Goal: Task Accomplishment & Management: Complete application form

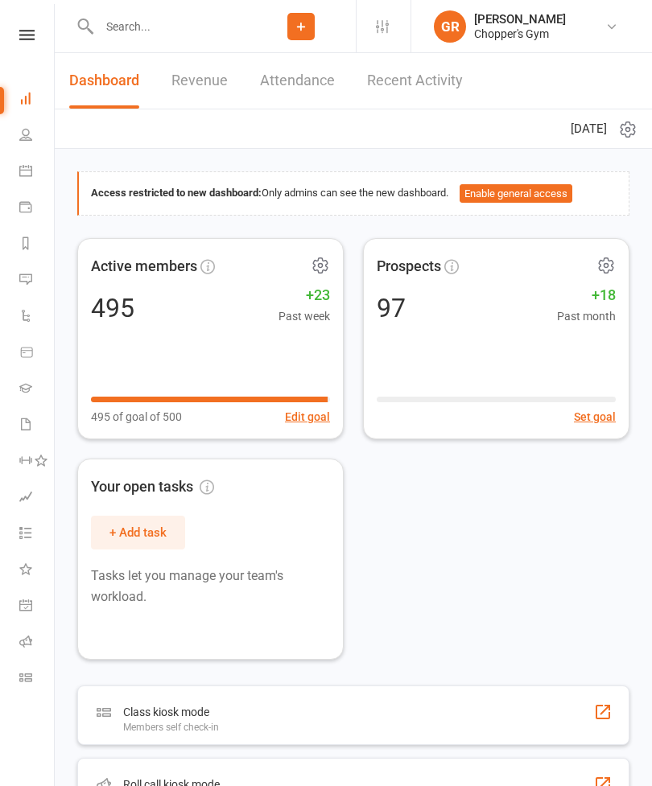
click at [196, 23] on input "text" at bounding box center [170, 26] width 152 height 23
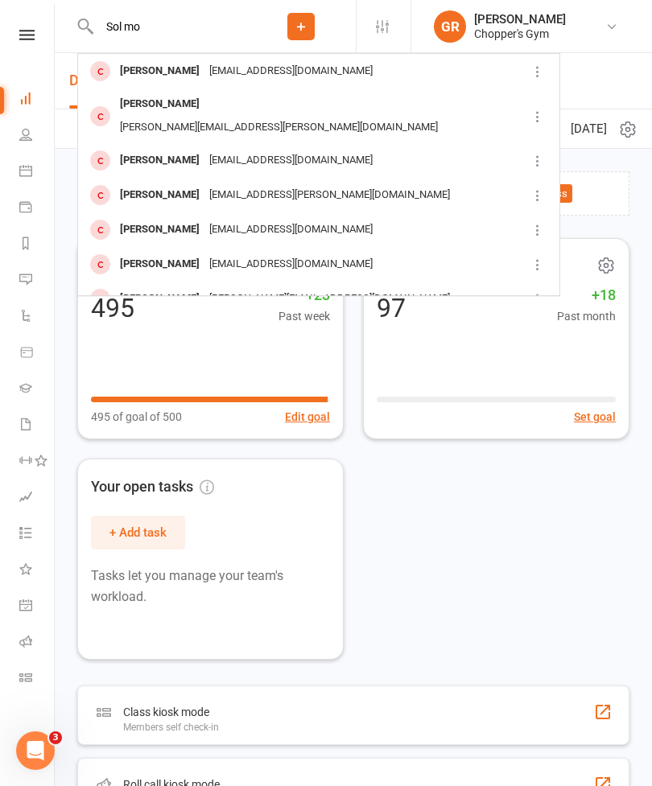
type input "Sol mo"
click at [248, 72] on div "[EMAIL_ADDRESS][DOMAIN_NAME]" at bounding box center [290, 71] width 173 height 23
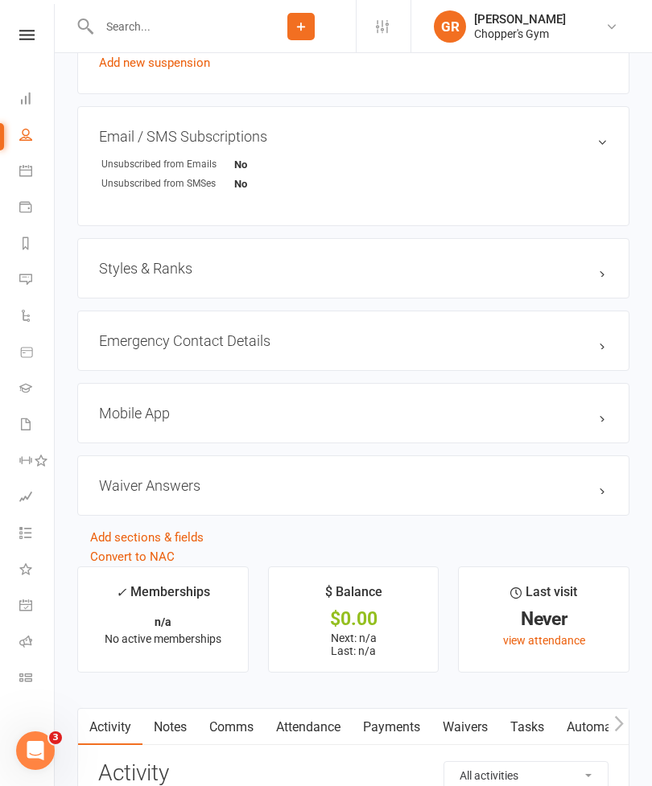
scroll to position [962, 0]
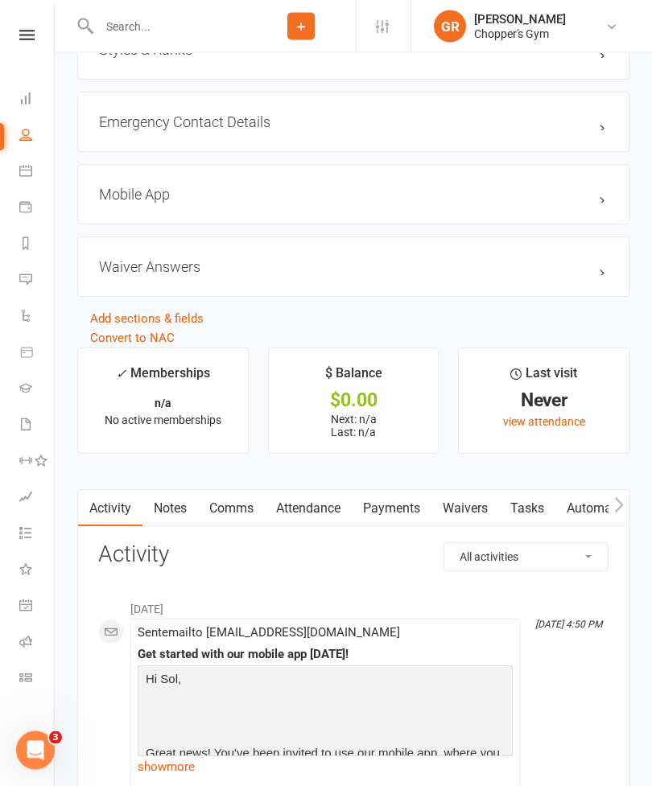
click at [474, 508] on link "Waivers" at bounding box center [465, 509] width 68 height 37
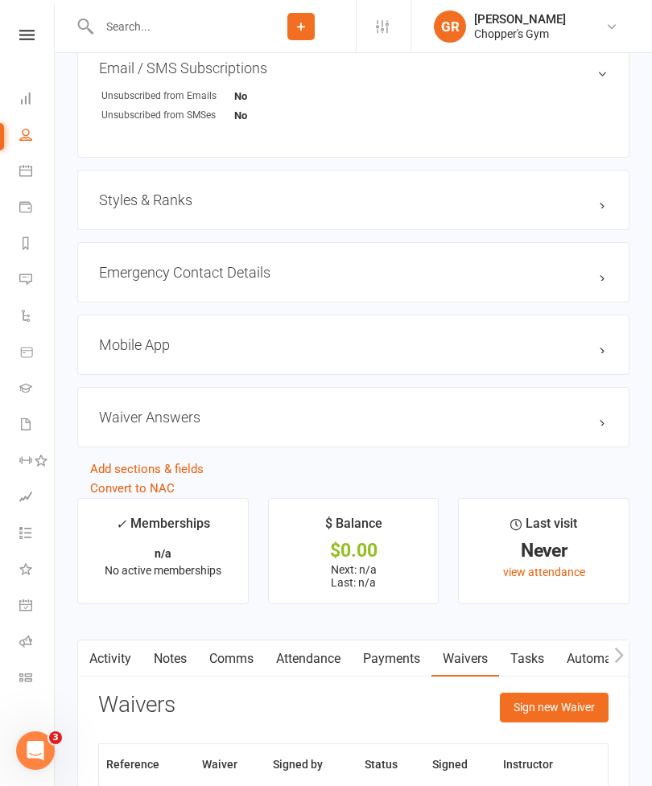
scroll to position [1037, 0]
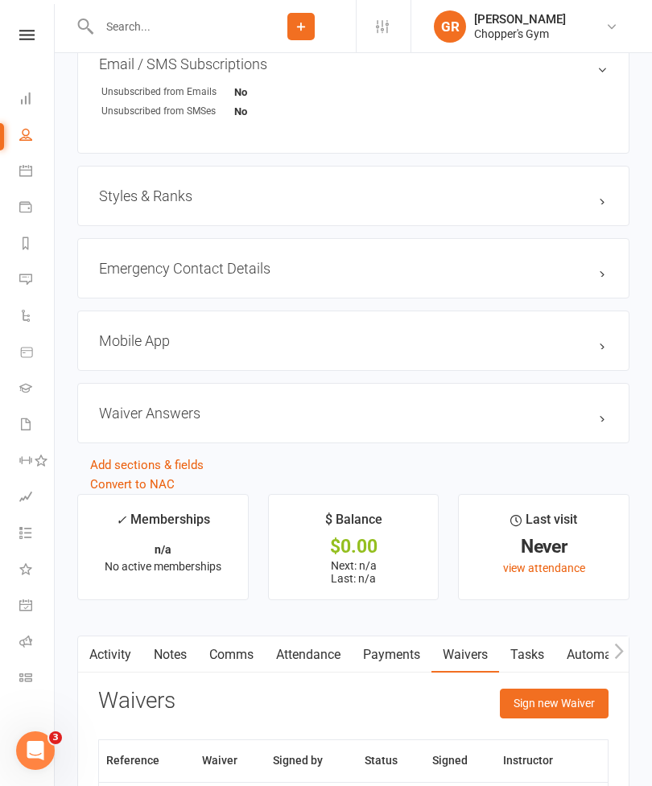
click at [577, 705] on button "Sign new Waiver" at bounding box center [554, 703] width 109 height 29
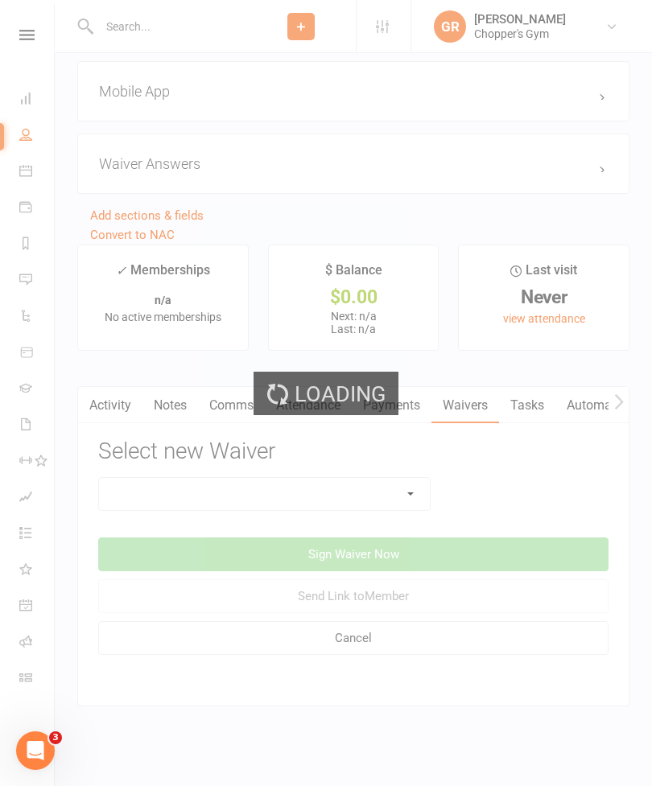
scroll to position [1312, 0]
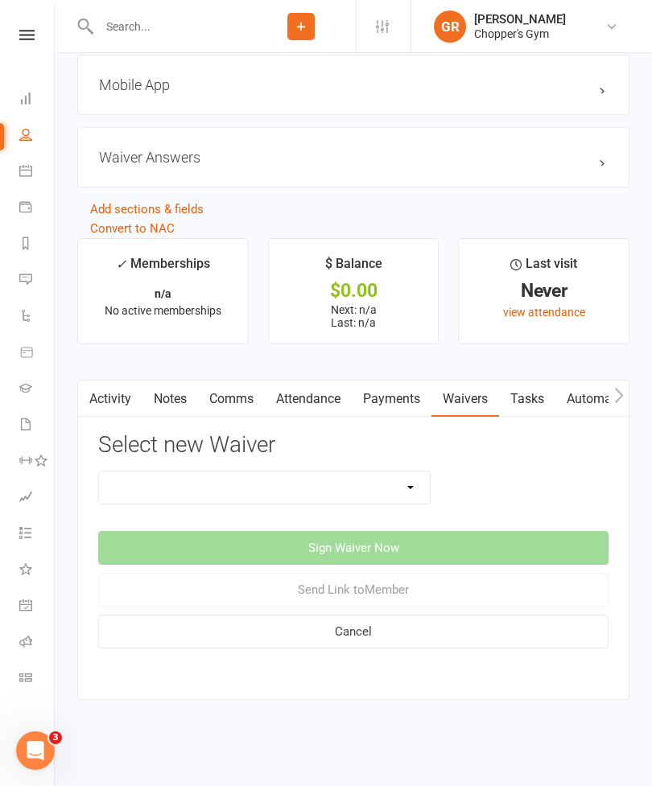
click at [409, 472] on select "12mth Up Front Membership Agreement Chopper's Gym Liability Waiver Chopper's Gy…" at bounding box center [264, 488] width 331 height 32
select select "13474"
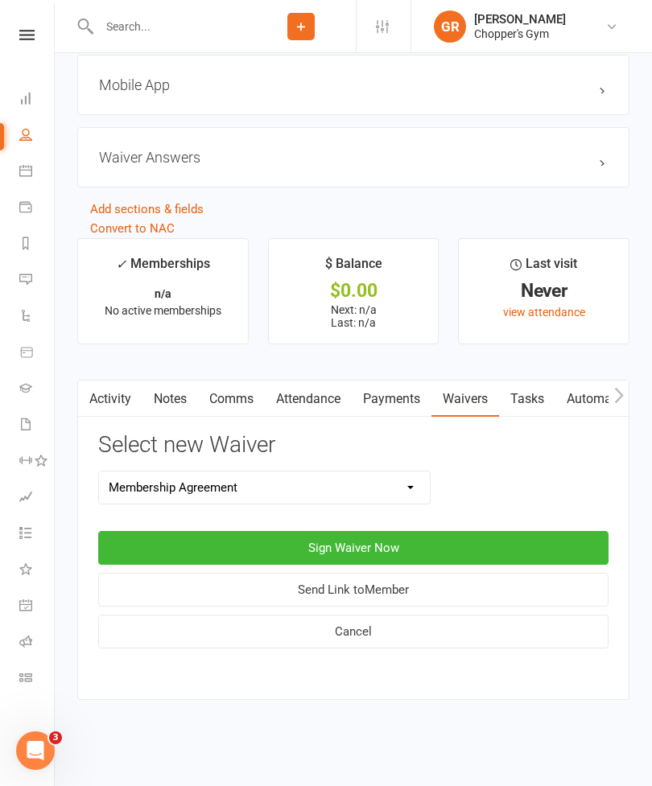
click at [427, 531] on button "Sign Waiver Now" at bounding box center [353, 548] width 510 height 34
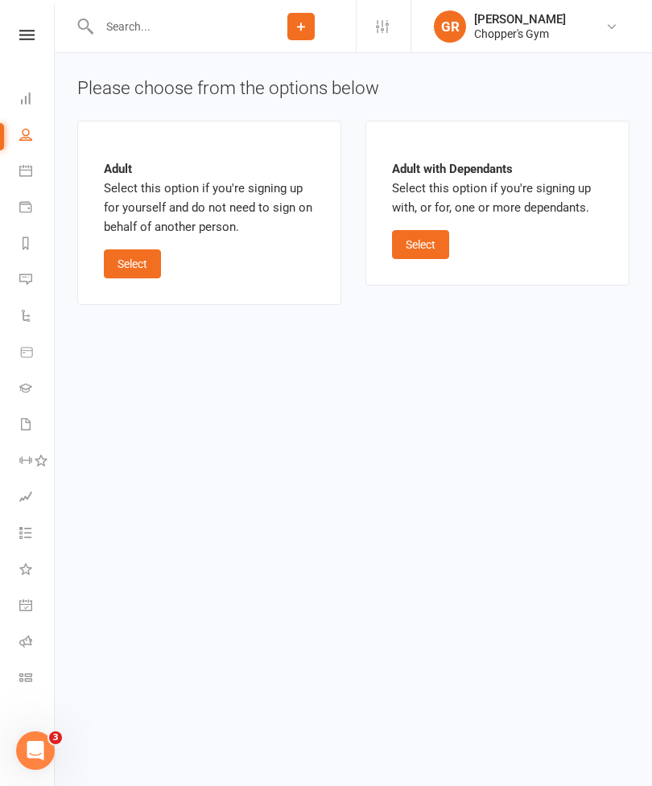
click at [135, 250] on button "Select" at bounding box center [132, 264] width 57 height 29
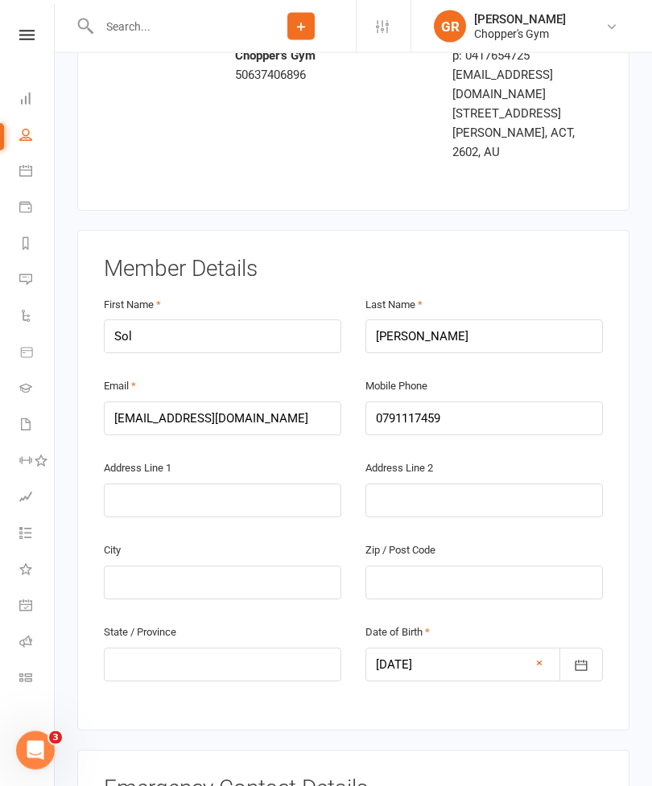
scroll to position [132, 0]
click at [499, 567] on input "text" at bounding box center [483, 584] width 237 height 34
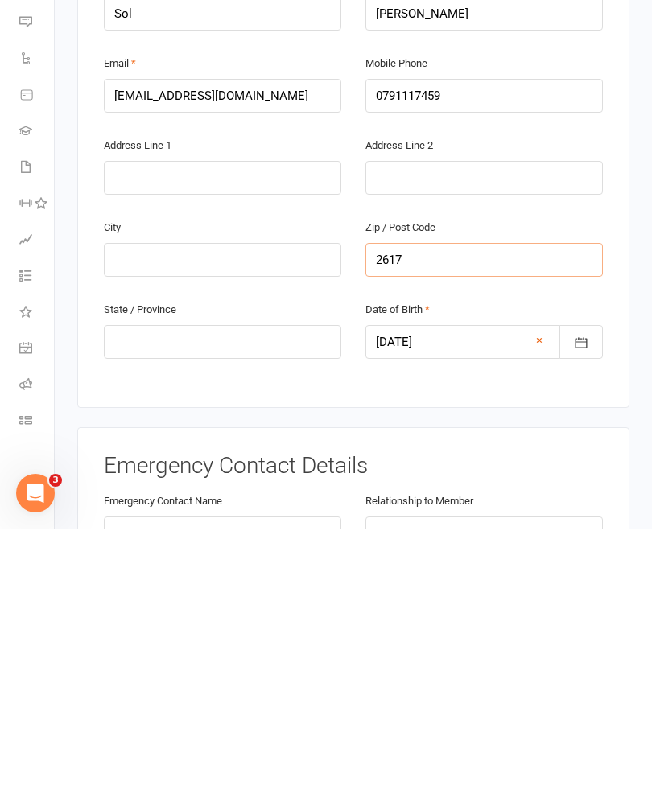
scroll to position [208, 0]
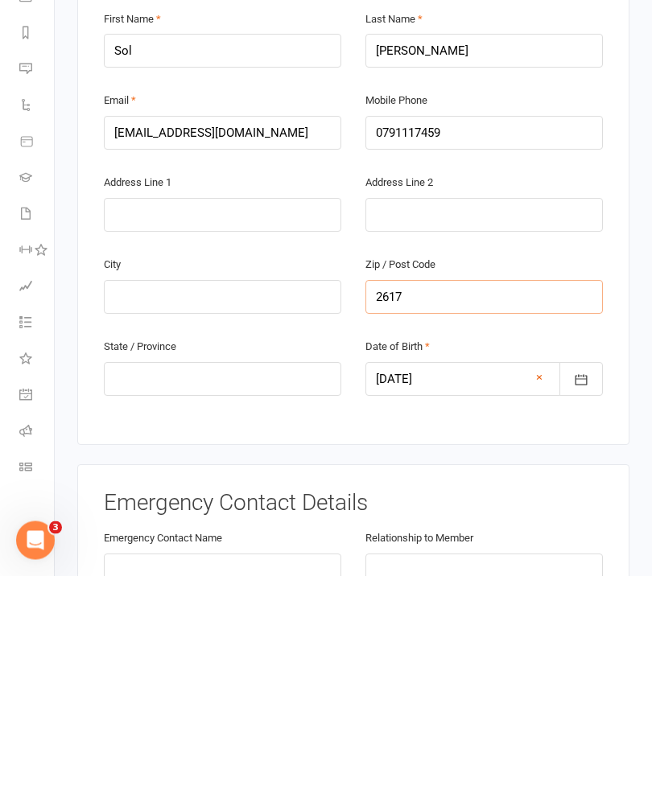
type input "2617"
click at [385, 327] on input "0791117459" at bounding box center [483, 344] width 237 height 34
click at [395, 327] on input "0791117459" at bounding box center [483, 344] width 237 height 34
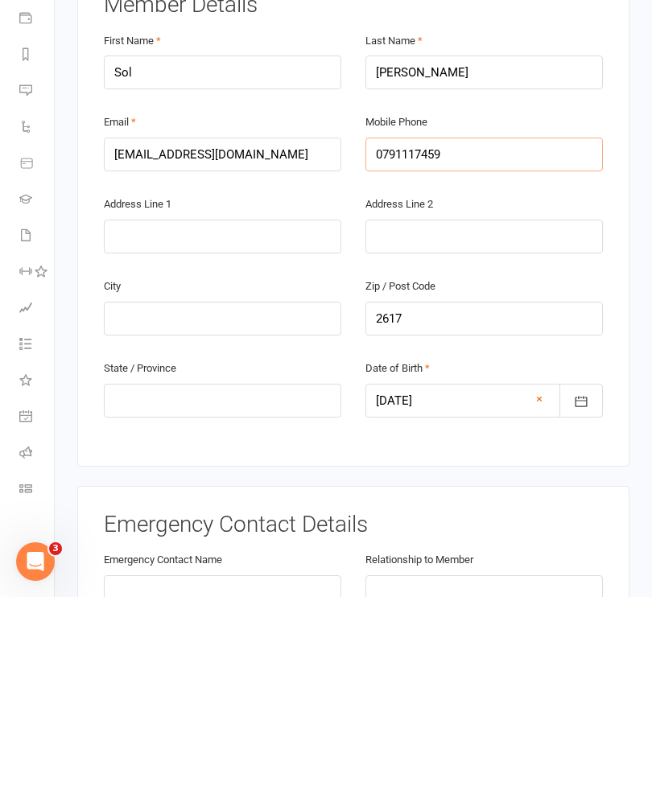
click at [394, 327] on input "0791117459" at bounding box center [483, 344] width 237 height 34
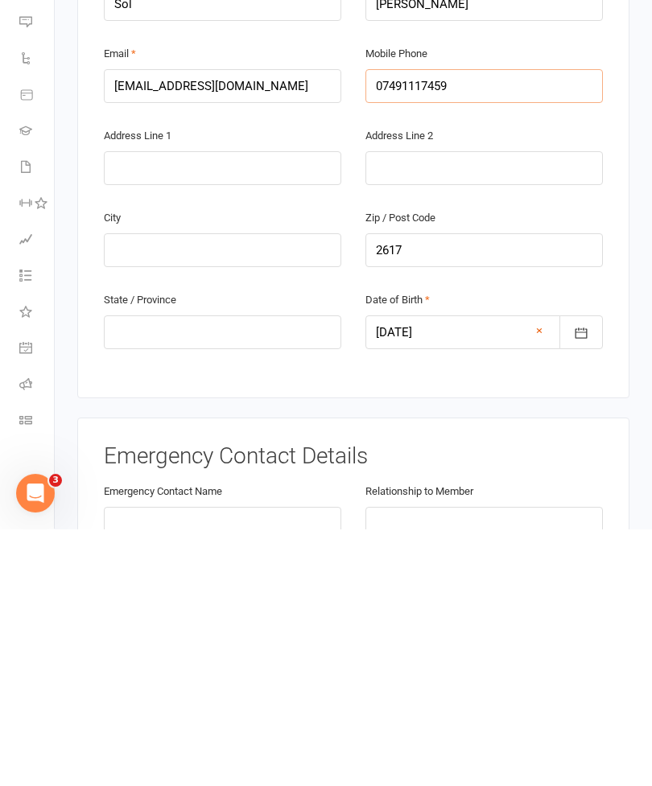
scroll to position [225, 0]
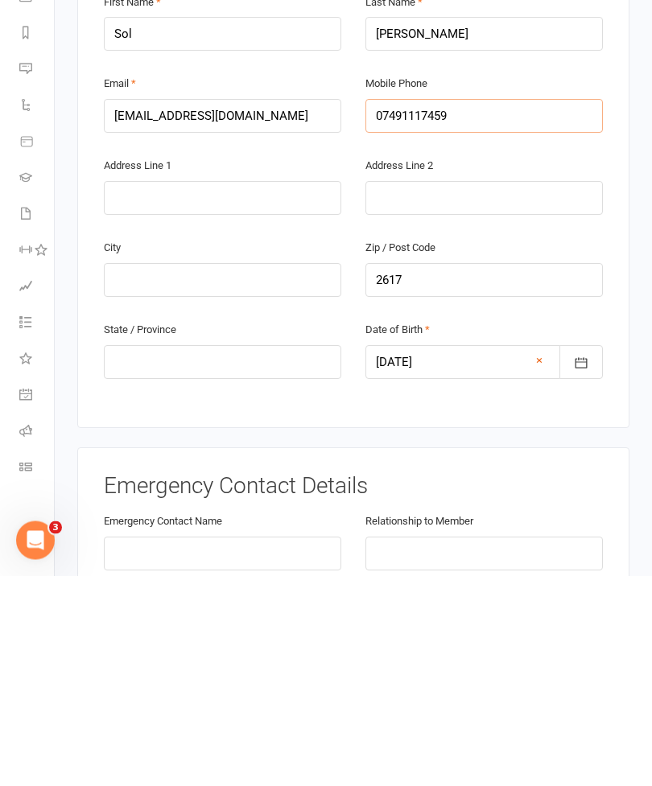
click at [392, 310] on input "07491117459" at bounding box center [483, 327] width 237 height 34
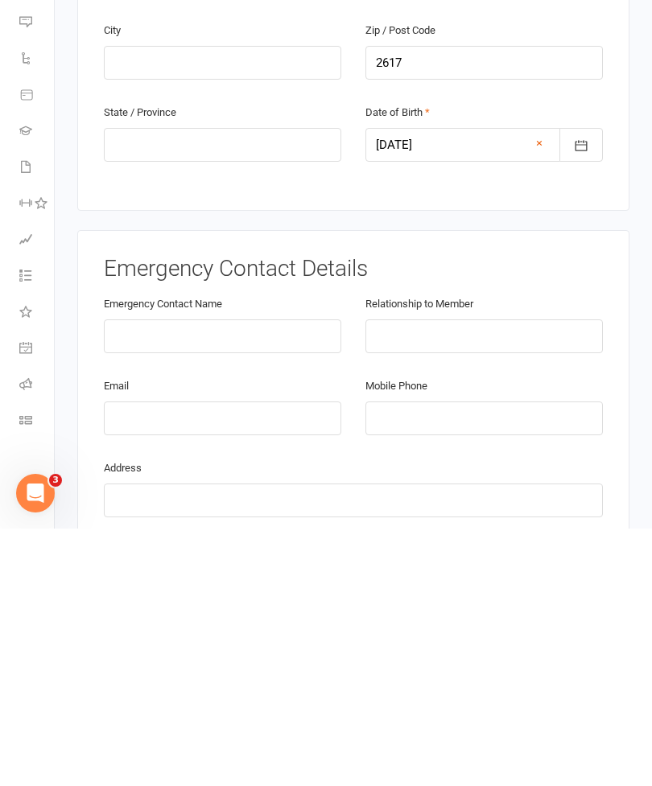
scroll to position [424, 0]
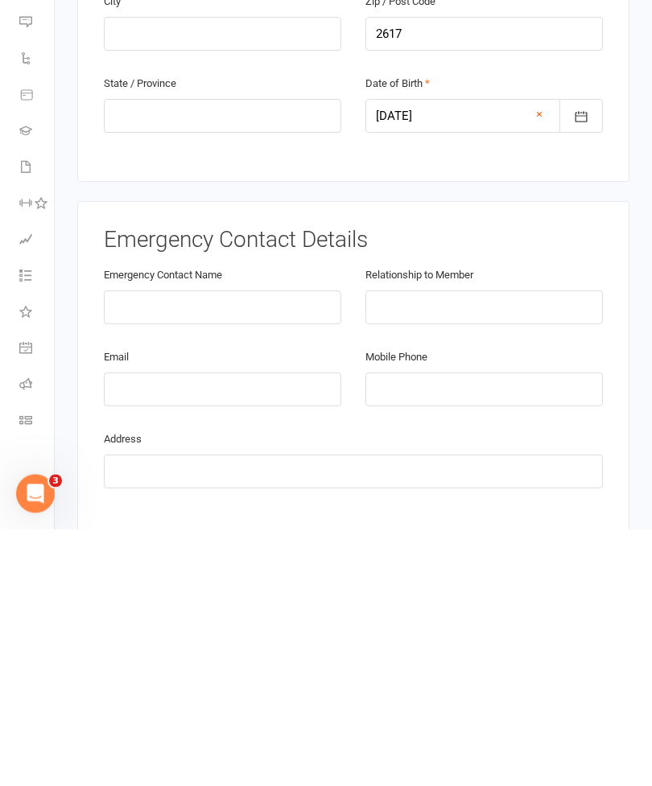
type input "0491117459"
click at [297, 548] on input "text" at bounding box center [222, 565] width 237 height 34
type input "Charlotte"
click at [442, 630] on input "tel" at bounding box center [483, 647] width 237 height 34
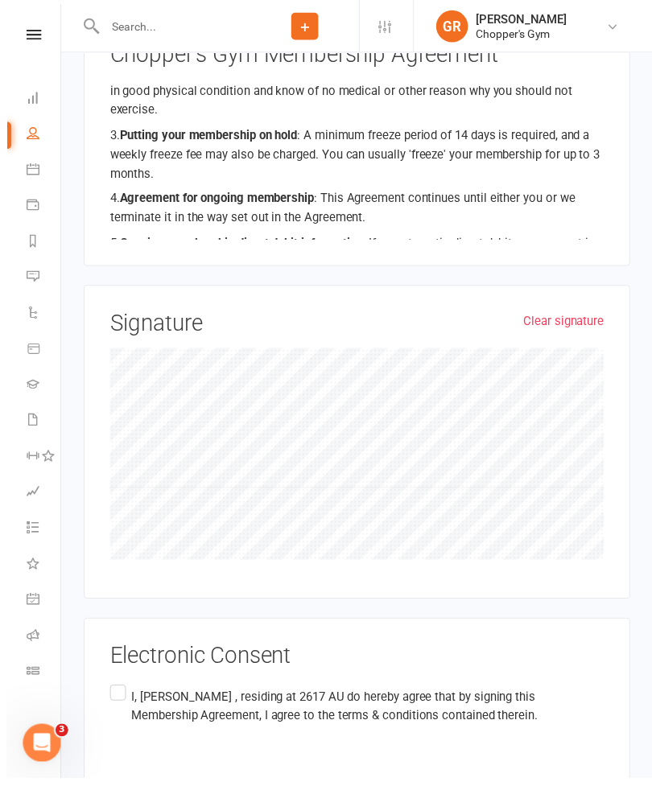
scroll to position [1243, 0]
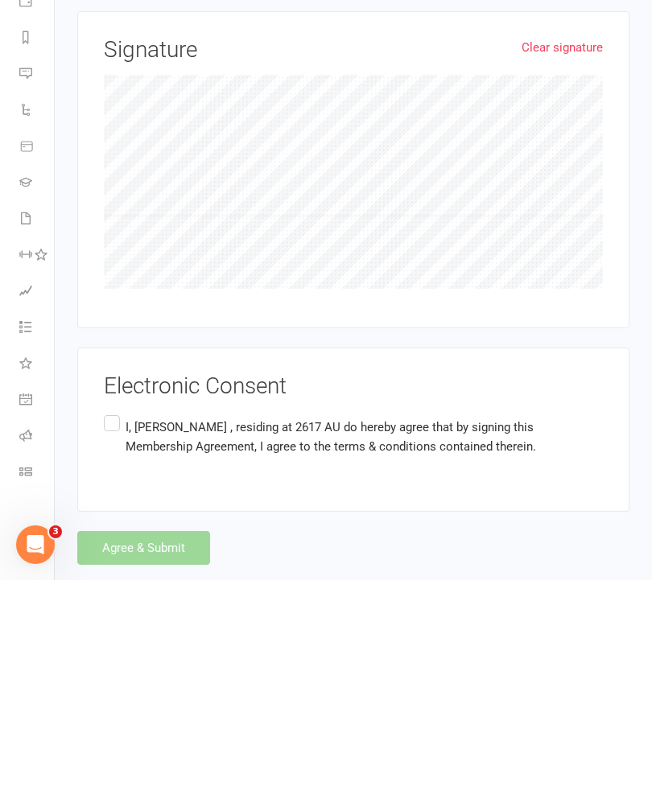
type input "0447692788"
click at [122, 618] on label "I, [PERSON_NAME] , residing at 2617 AU do hereby agree that by signing this Mem…" at bounding box center [353, 643] width 499 height 51
click at [114, 618] on input "I, [PERSON_NAME] , residing at 2617 AU do hereby agree that by signing this Mem…" at bounding box center [109, 618] width 10 height 0
